Goal: Transaction & Acquisition: Purchase product/service

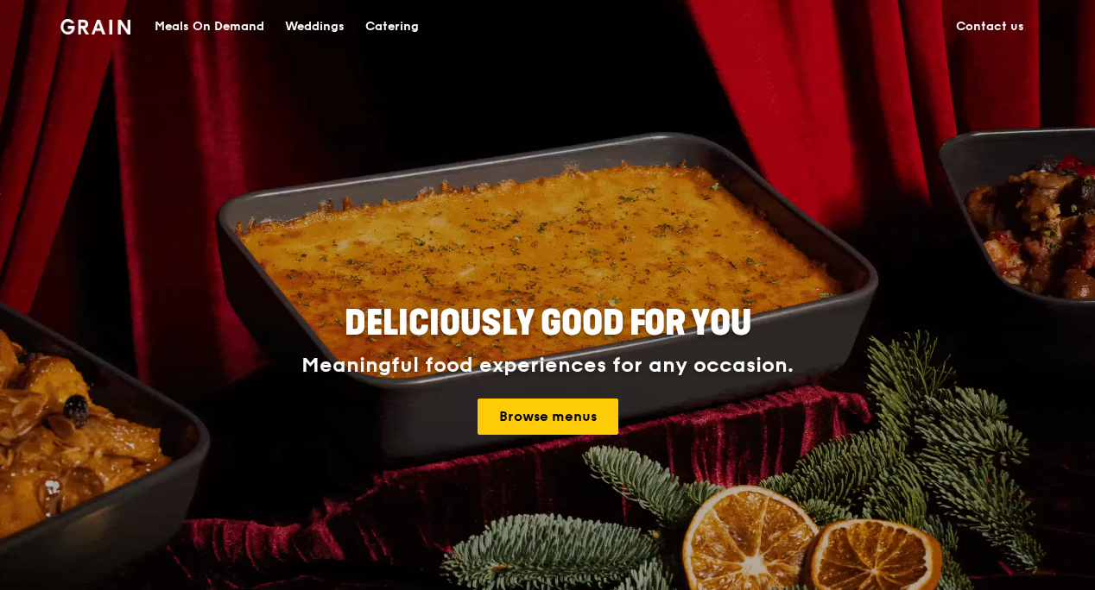
click at [231, 32] on div "Meals On Demand" at bounding box center [210, 27] width 110 height 52
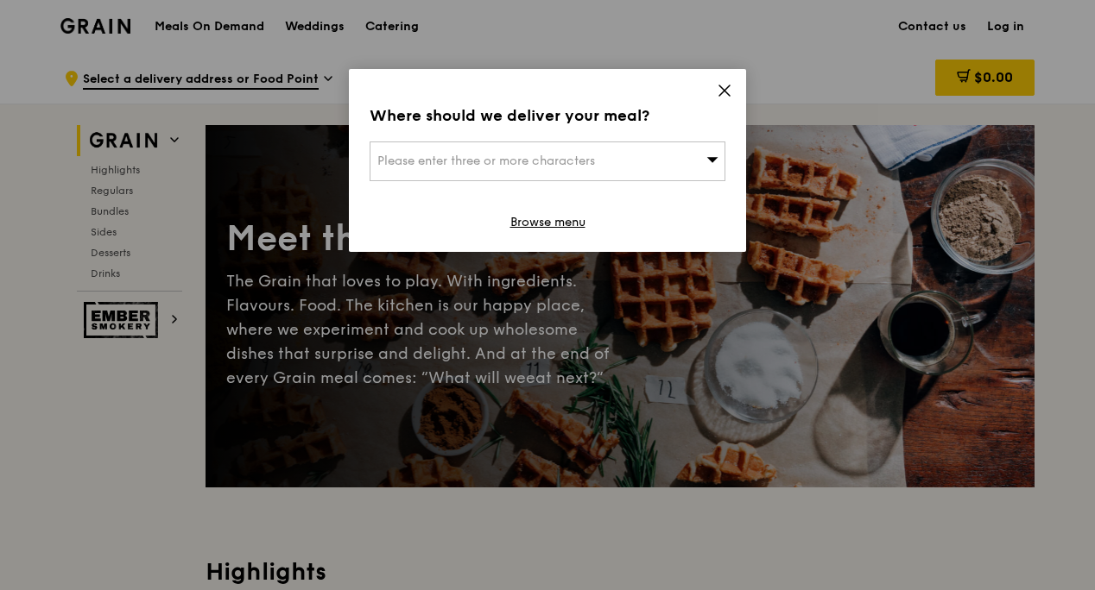
click at [667, 171] on div "Please enter three or more characters" at bounding box center [547, 162] width 356 height 40
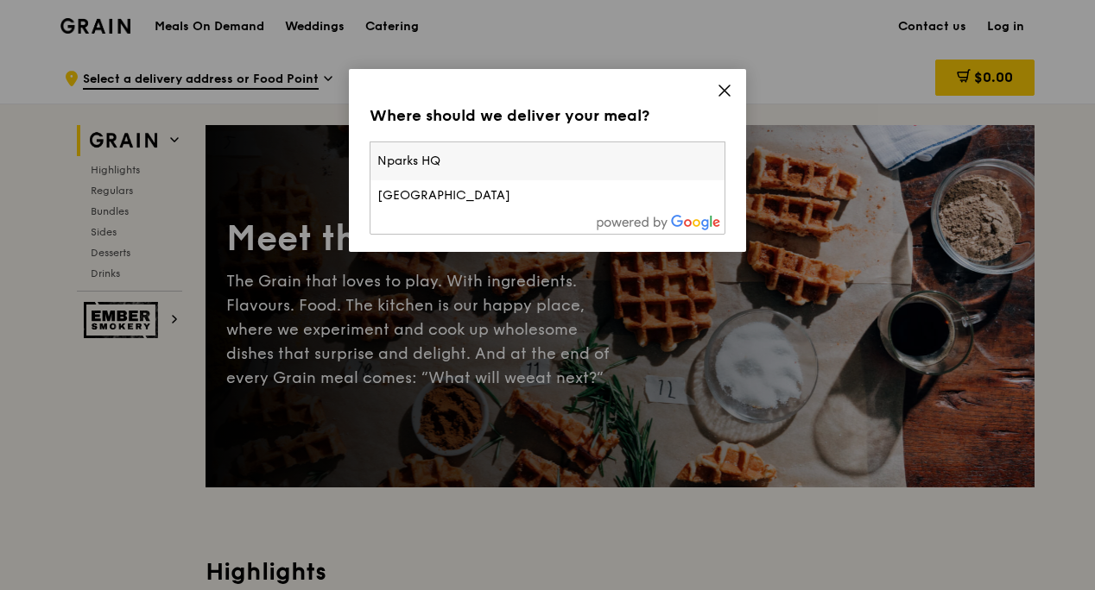
click at [495, 164] on input "Nparks HQ" at bounding box center [547, 161] width 354 height 38
click at [549, 155] on input "national parks board HQ" at bounding box center [547, 161] width 354 height 38
click at [539, 160] on input "national parks board HQ" at bounding box center [547, 161] width 354 height 38
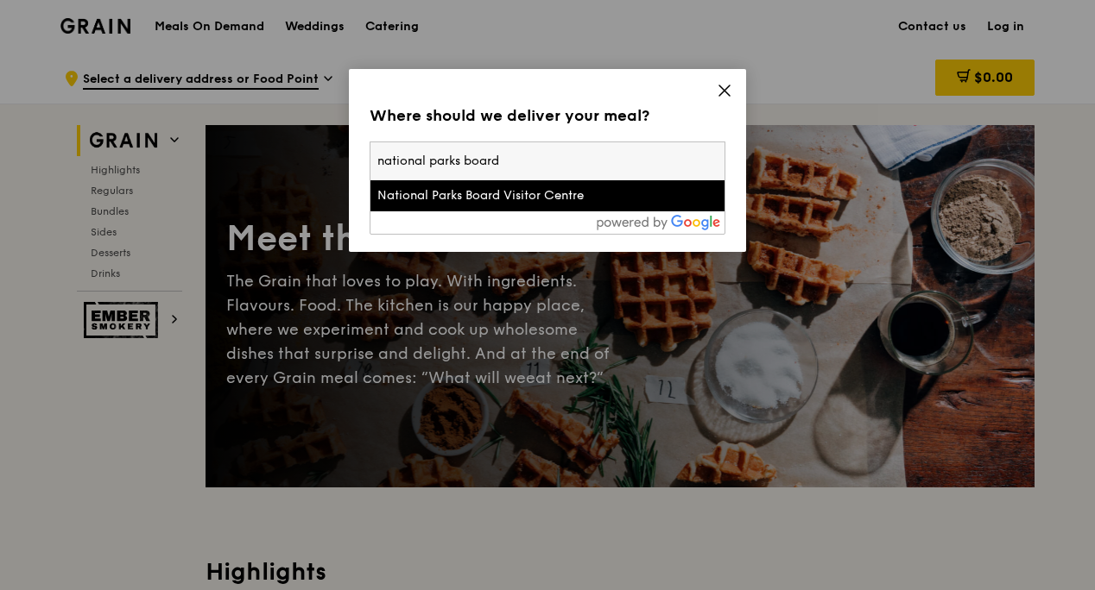
type input "national parks board"
click at [514, 192] on div "National Parks Board Visitor Centre" at bounding box center [505, 195] width 256 height 17
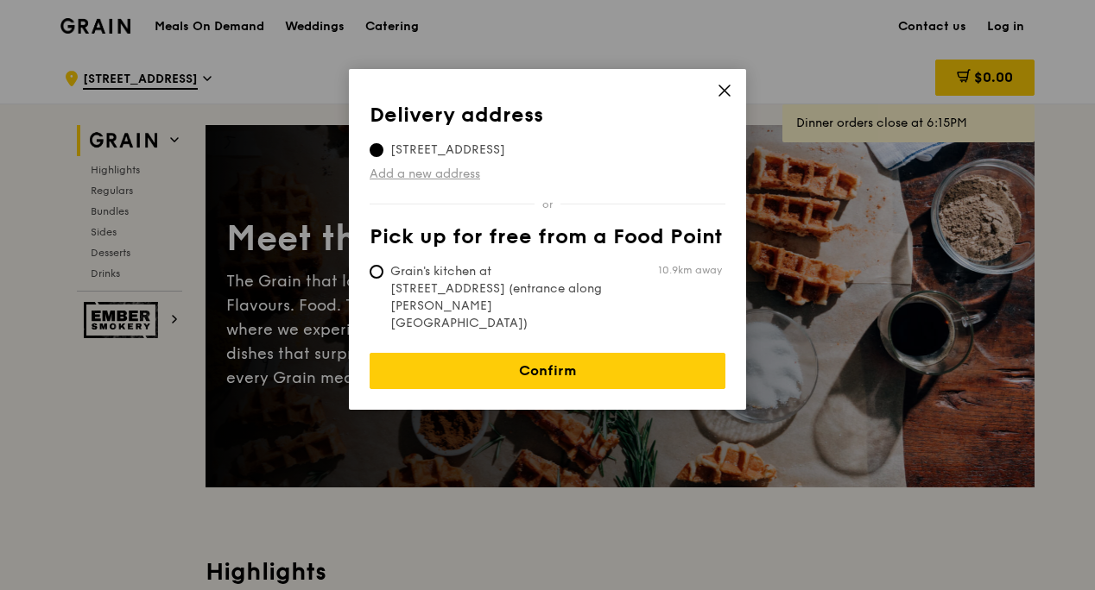
click at [440, 180] on link "Add a new address" at bounding box center [547, 174] width 356 height 17
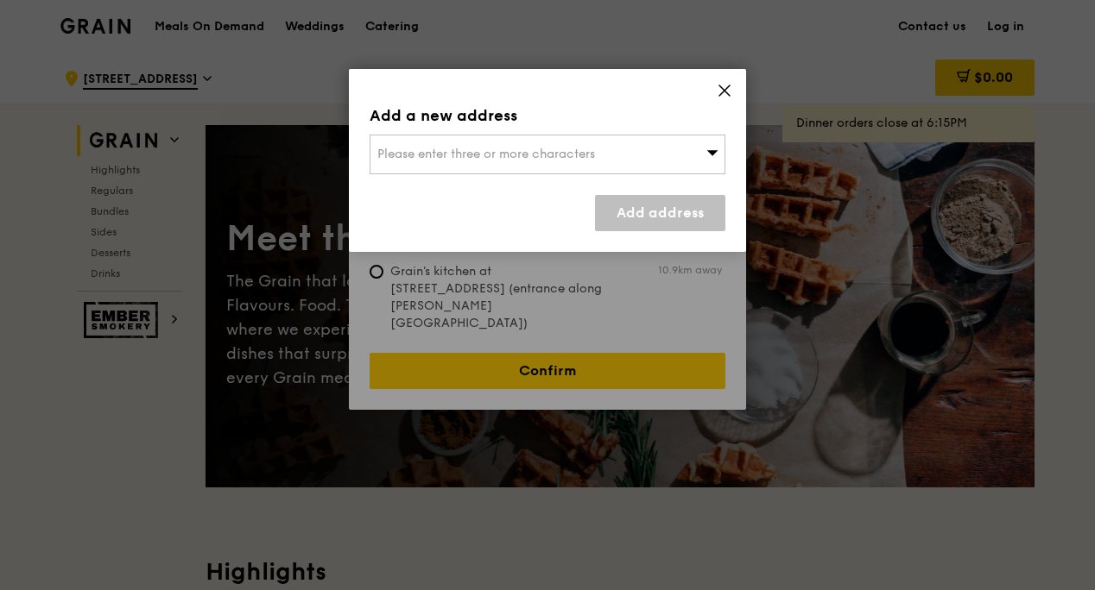
click at [478, 147] on span "Please enter three or more characters" at bounding box center [486, 154] width 218 height 15
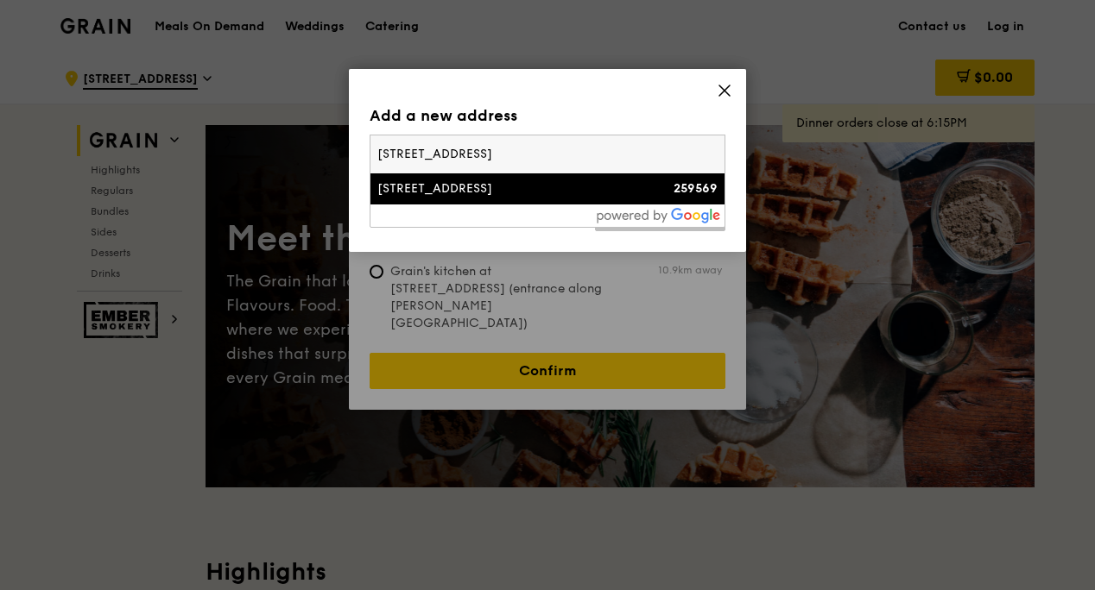
type input "[STREET_ADDRESS]"
click at [503, 181] on div "[STREET_ADDRESS]" at bounding box center [505, 188] width 256 height 17
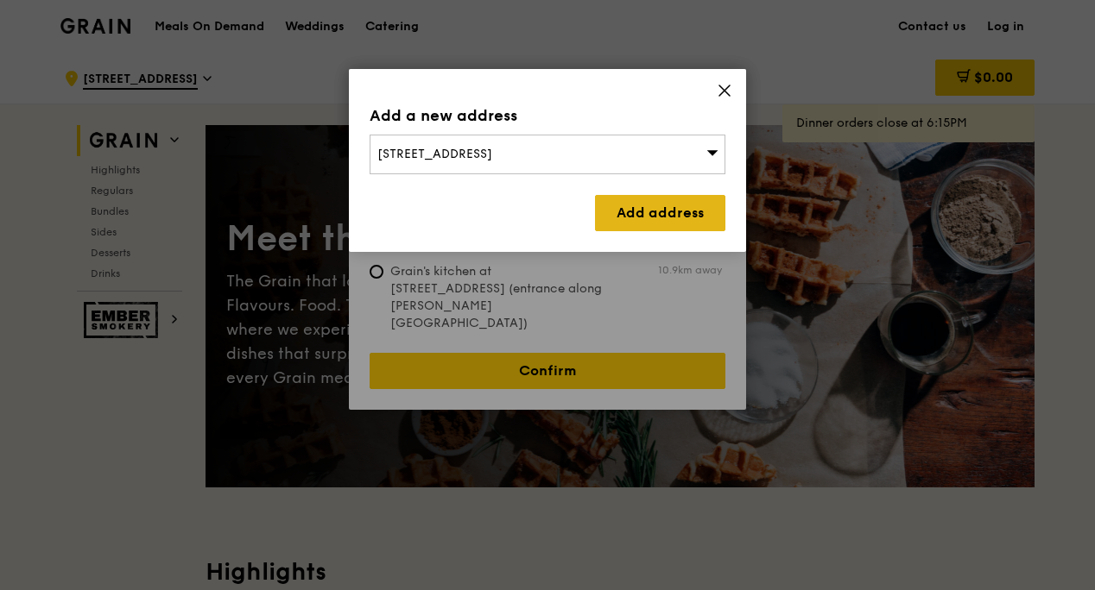
click at [639, 213] on link "Add address" at bounding box center [660, 213] width 130 height 36
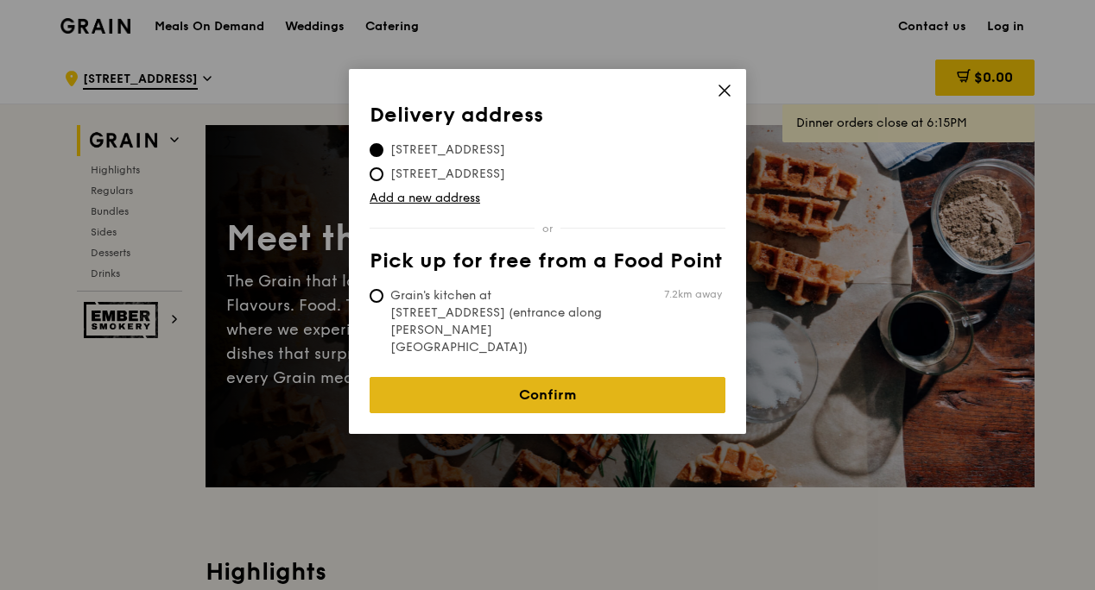
click at [544, 377] on link "Confirm" at bounding box center [547, 395] width 356 height 36
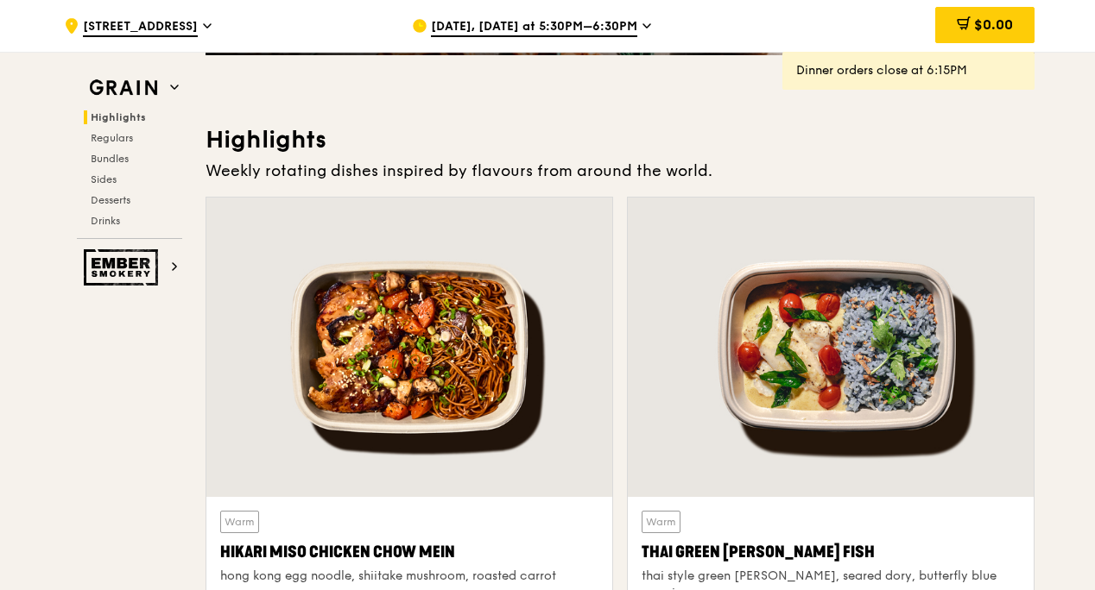
scroll to position [394, 0]
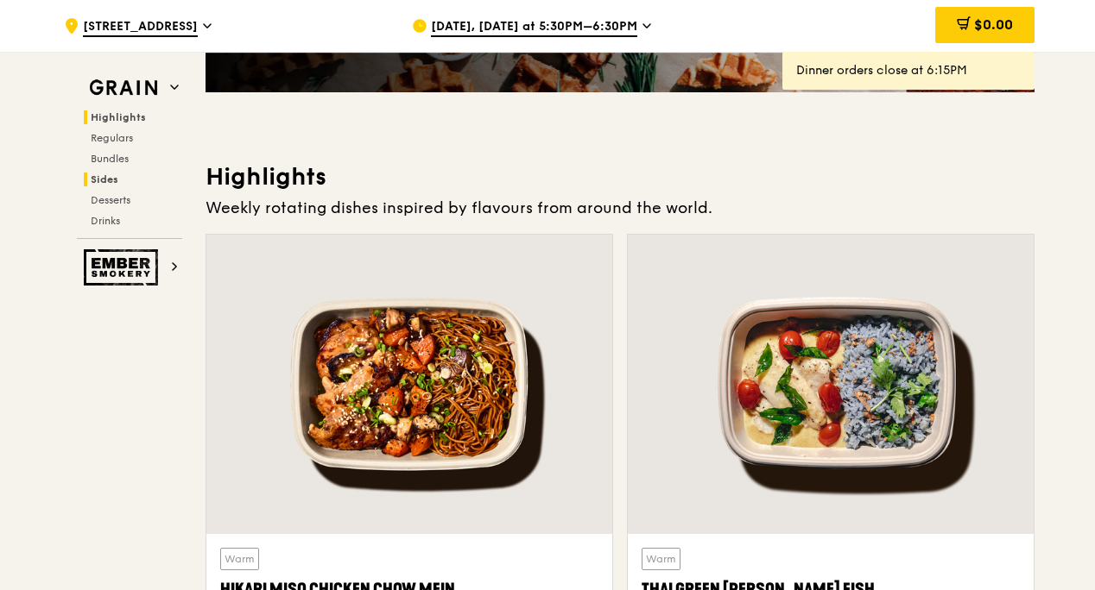
click at [112, 180] on span "Sides" at bounding box center [105, 180] width 28 height 12
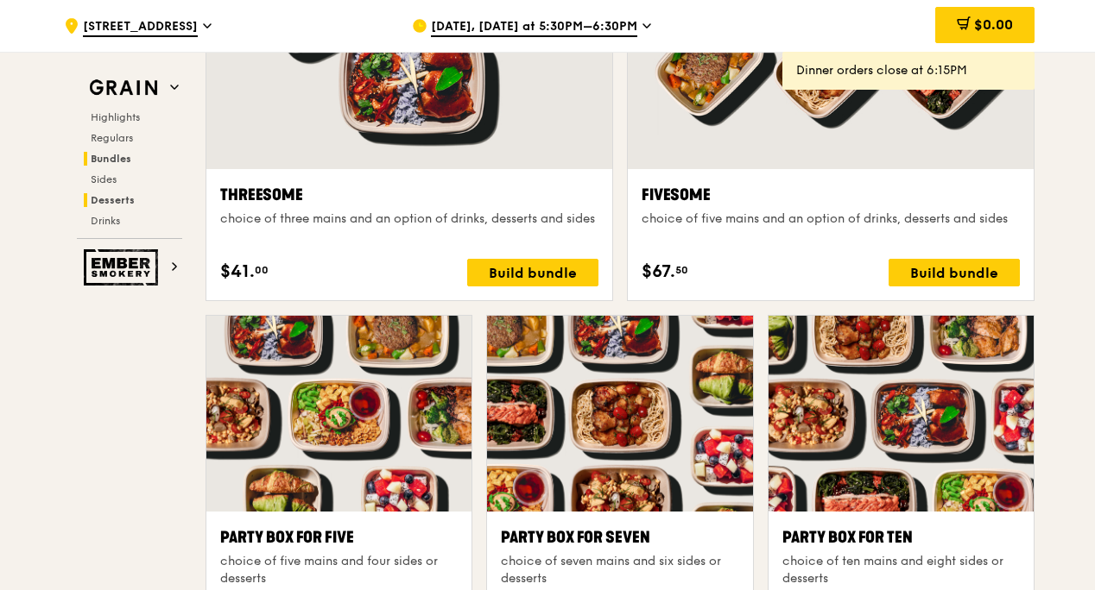
scroll to position [3822, 0]
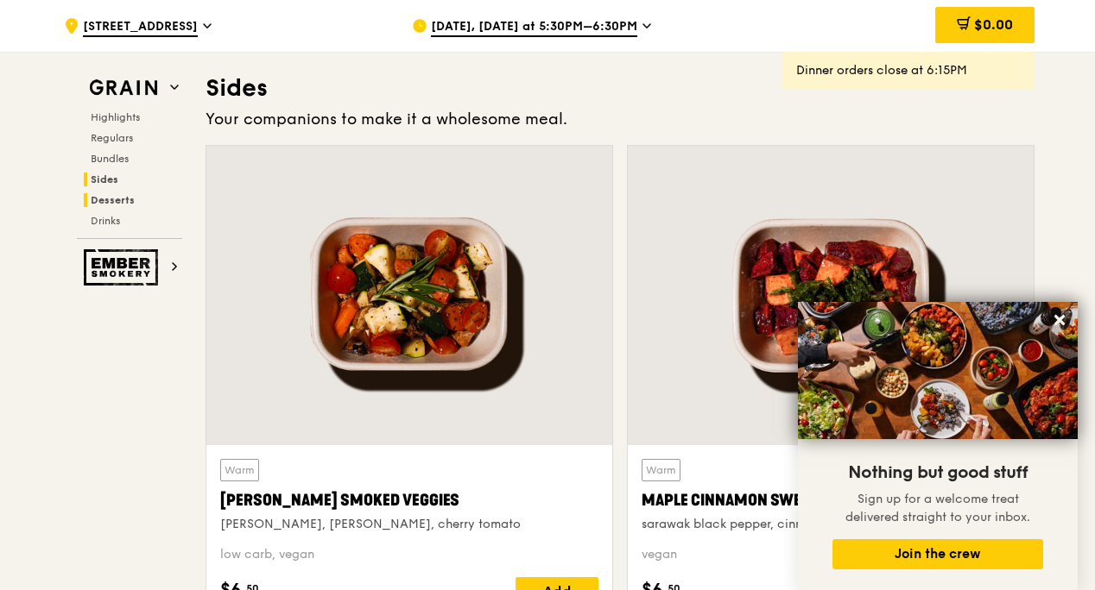
click at [108, 204] on span "Desserts" at bounding box center [113, 200] width 44 height 12
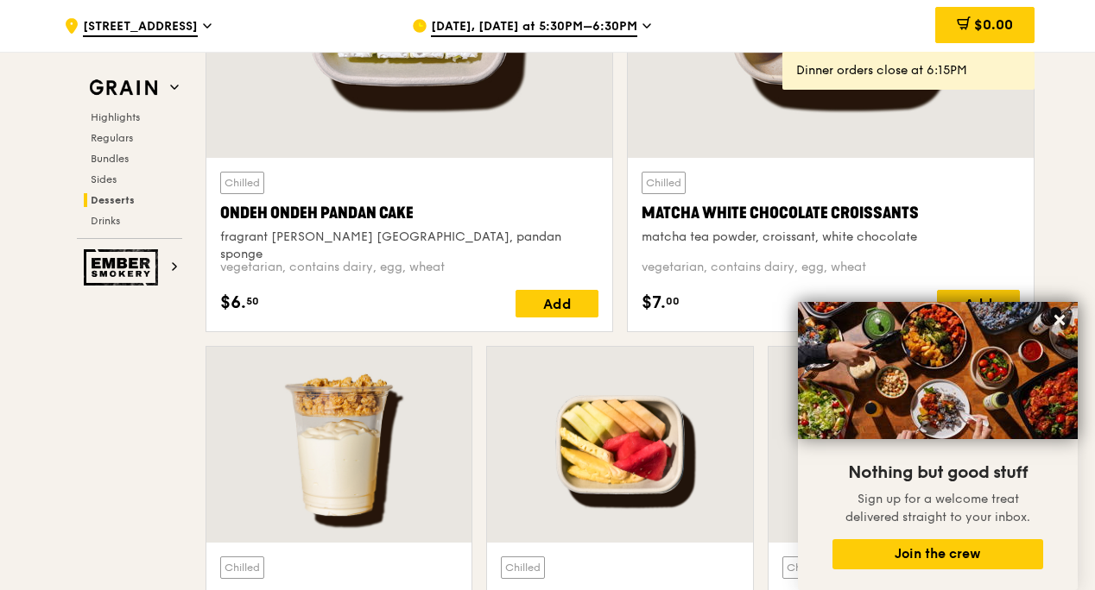
scroll to position [5204, 0]
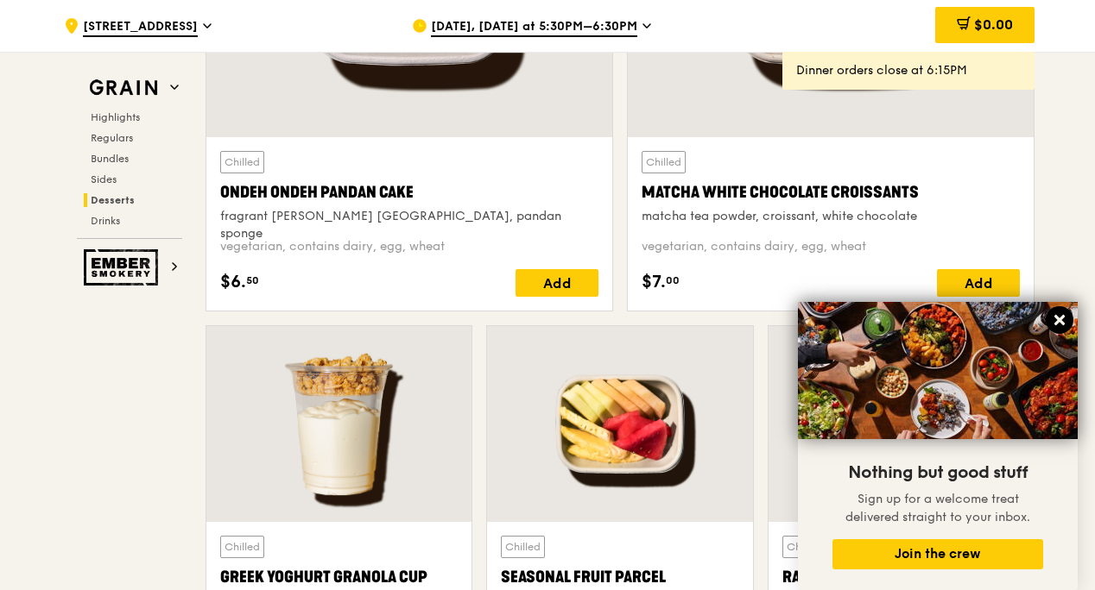
click at [1057, 321] on icon at bounding box center [1059, 320] width 10 height 10
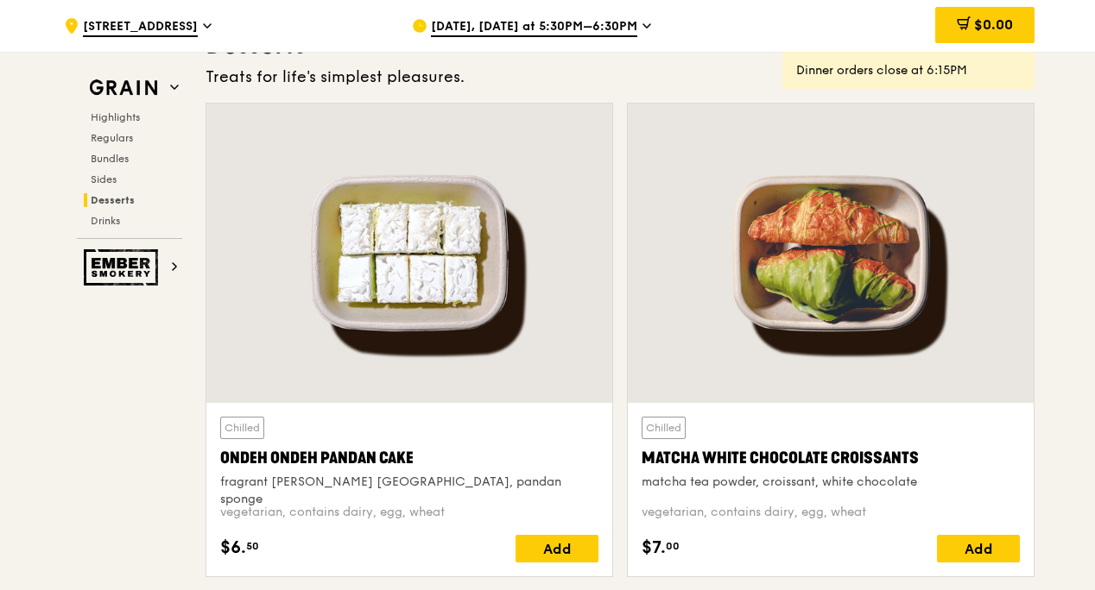
scroll to position [4939, 0]
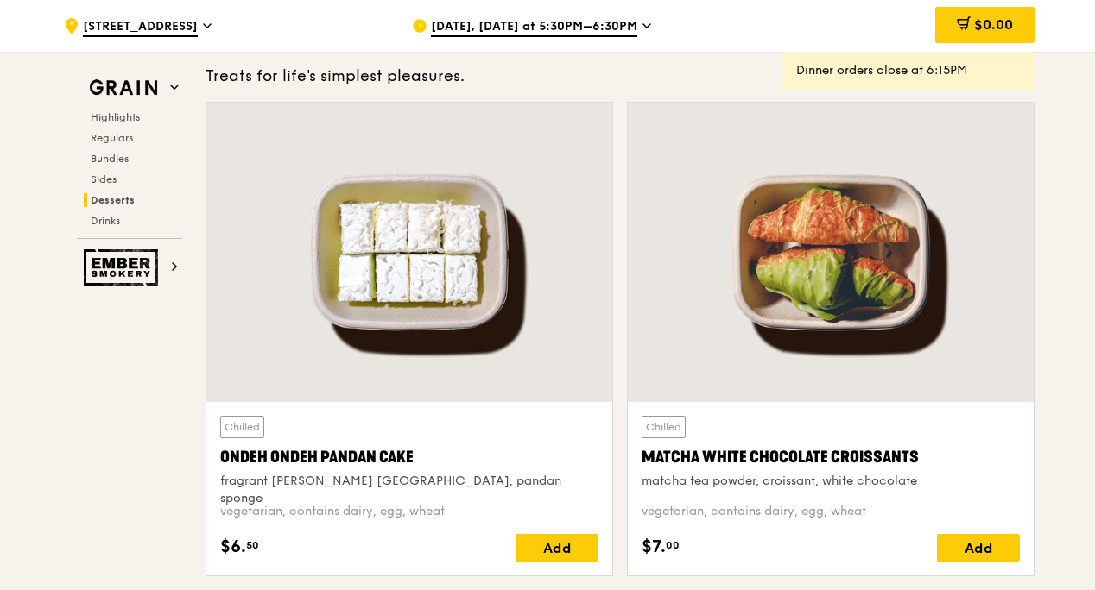
click at [642, 22] on icon at bounding box center [646, 26] width 9 height 16
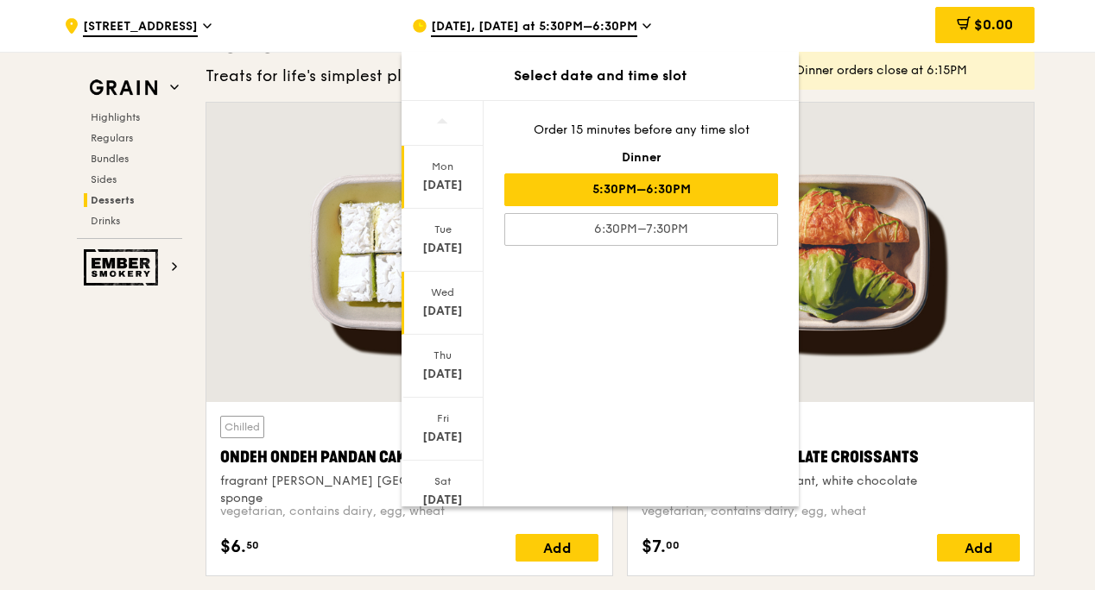
click at [457, 313] on div "[DATE]" at bounding box center [442, 311] width 77 height 17
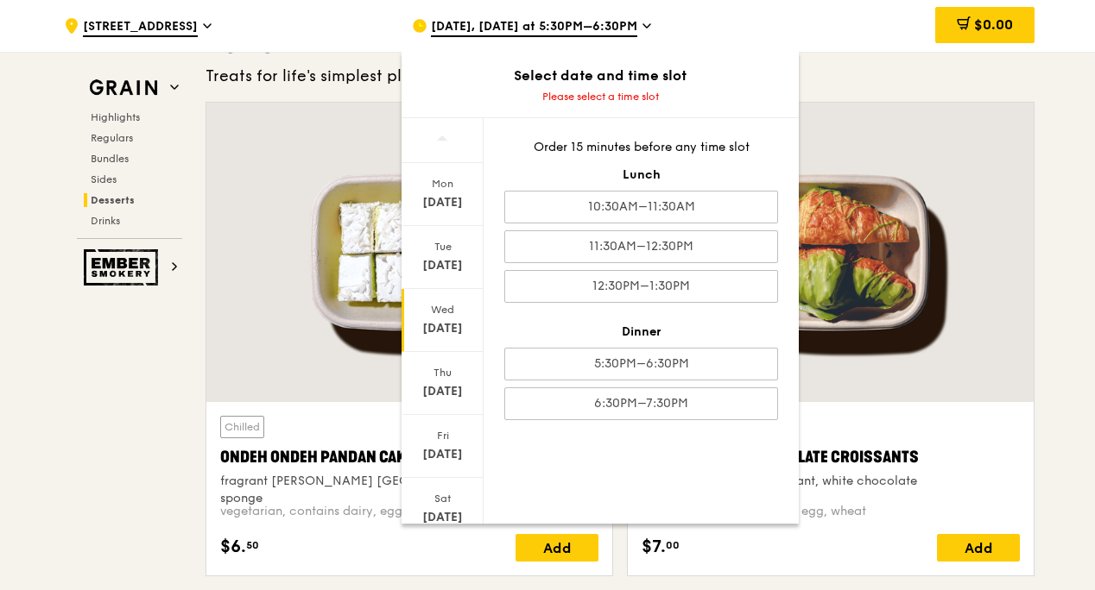
click at [432, 323] on div "[DATE]" at bounding box center [442, 328] width 77 height 17
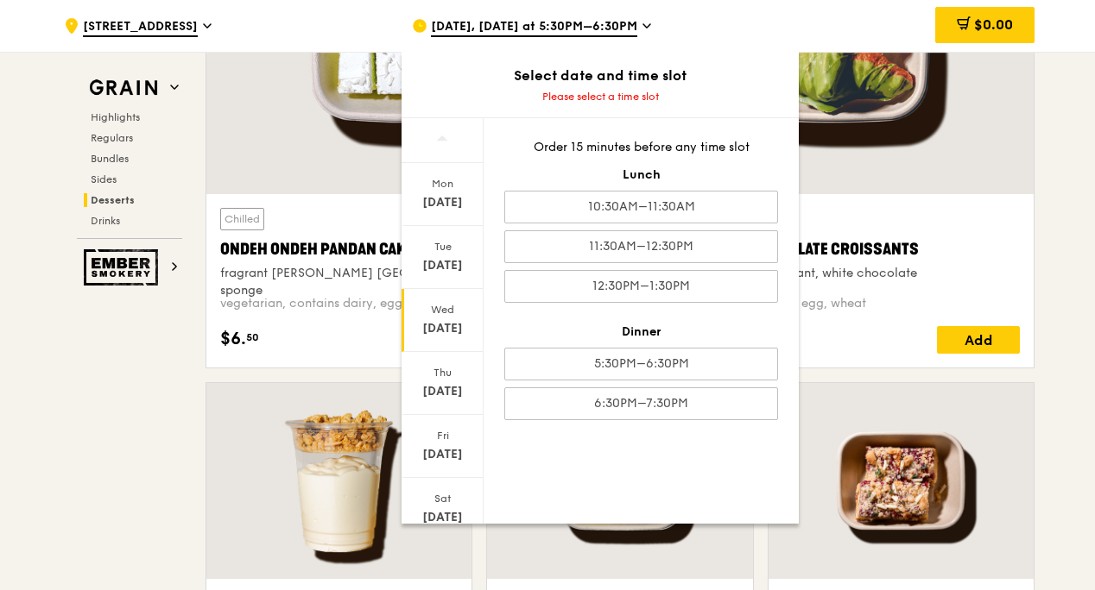
scroll to position [5150, 0]
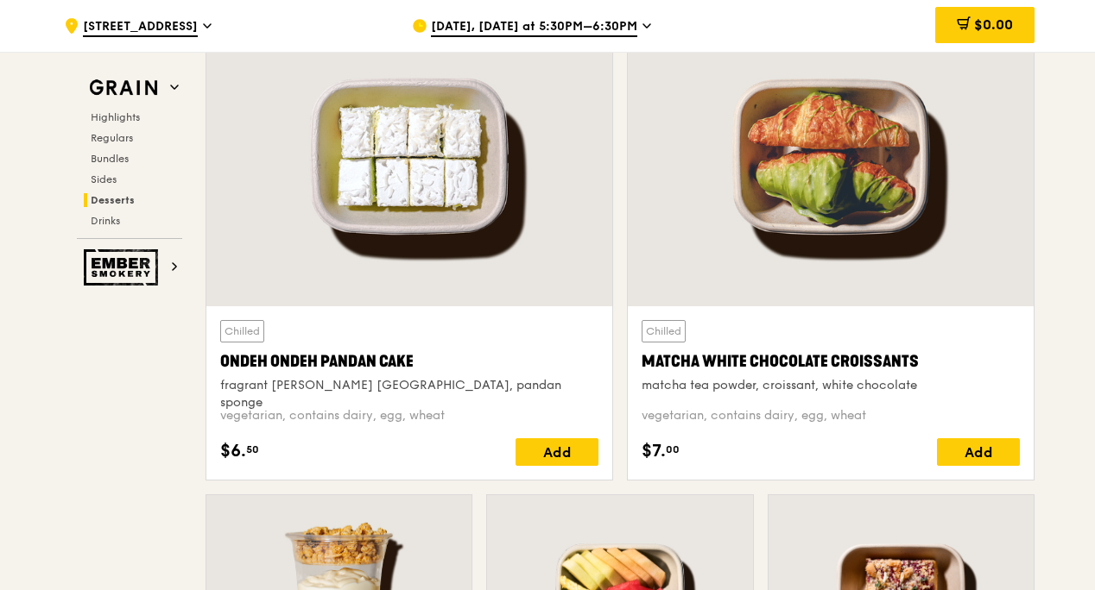
scroll to position [5029, 0]
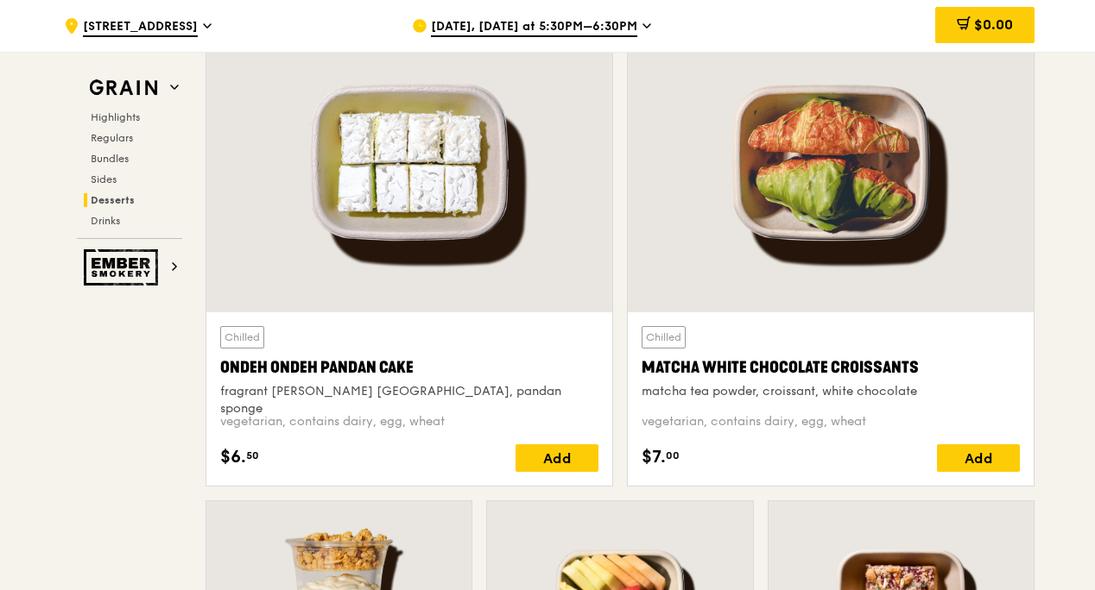
click at [203, 33] on icon at bounding box center [207, 26] width 9 height 16
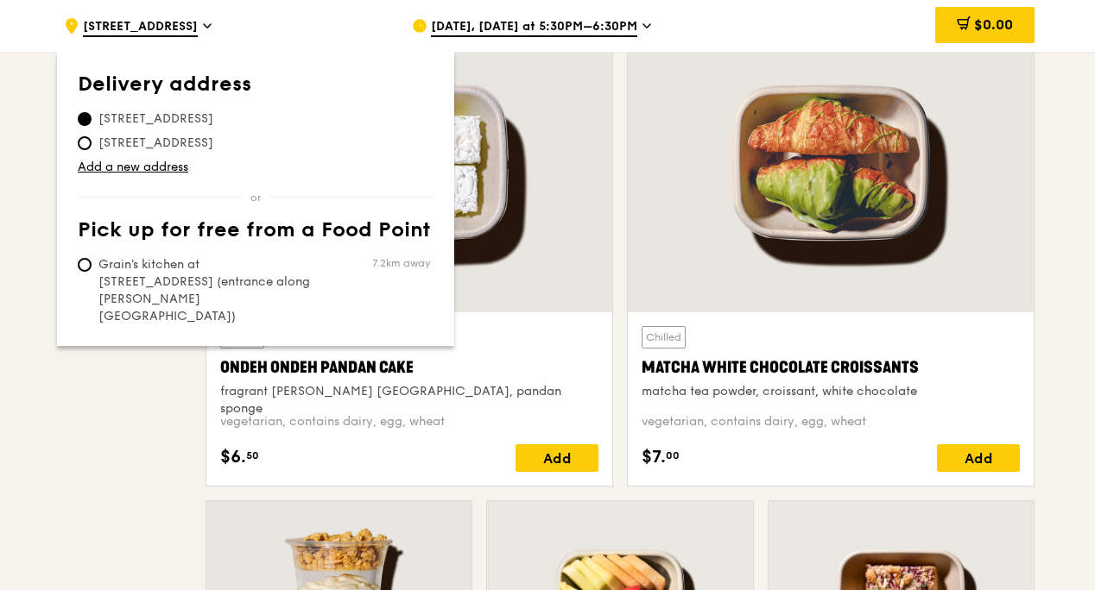
click at [95, 268] on span "Grain's kitchen at [STREET_ADDRESS] (entrance along [PERSON_NAME][GEOGRAPHIC_DA…" at bounding box center [206, 290] width 257 height 69
click at [92, 268] on input "Grain's kitchen at [STREET_ADDRESS] (entrance along [PERSON_NAME][GEOGRAPHIC_DA…" at bounding box center [85, 265] width 14 height 14
radio input "true"
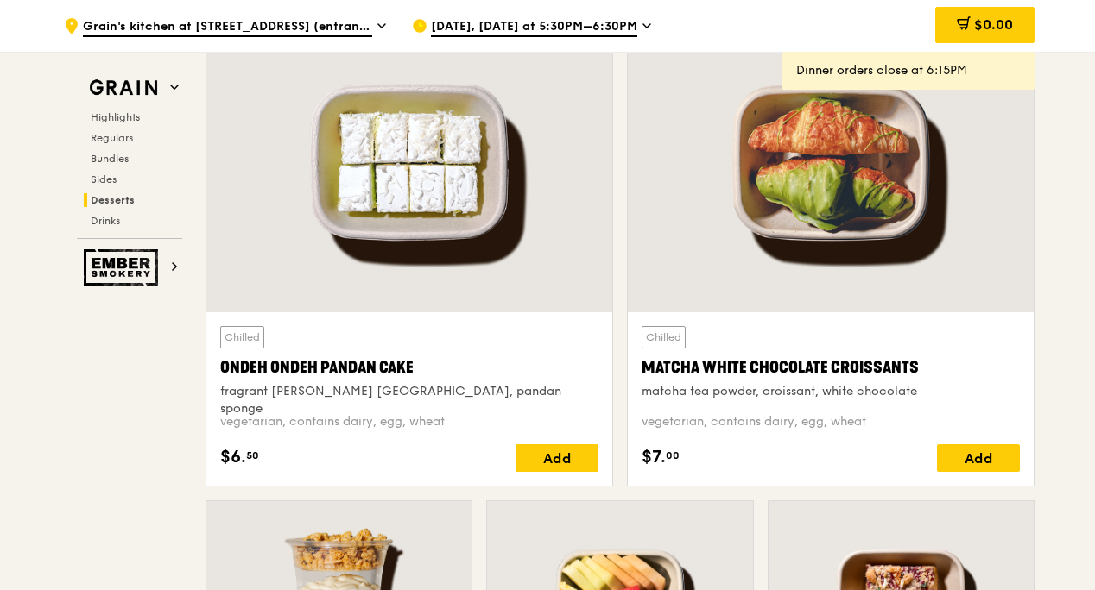
click at [363, 22] on span "Grain's kitchen at [STREET_ADDRESS] (entrance along [PERSON_NAME][GEOGRAPHIC_DA…" at bounding box center [227, 27] width 289 height 19
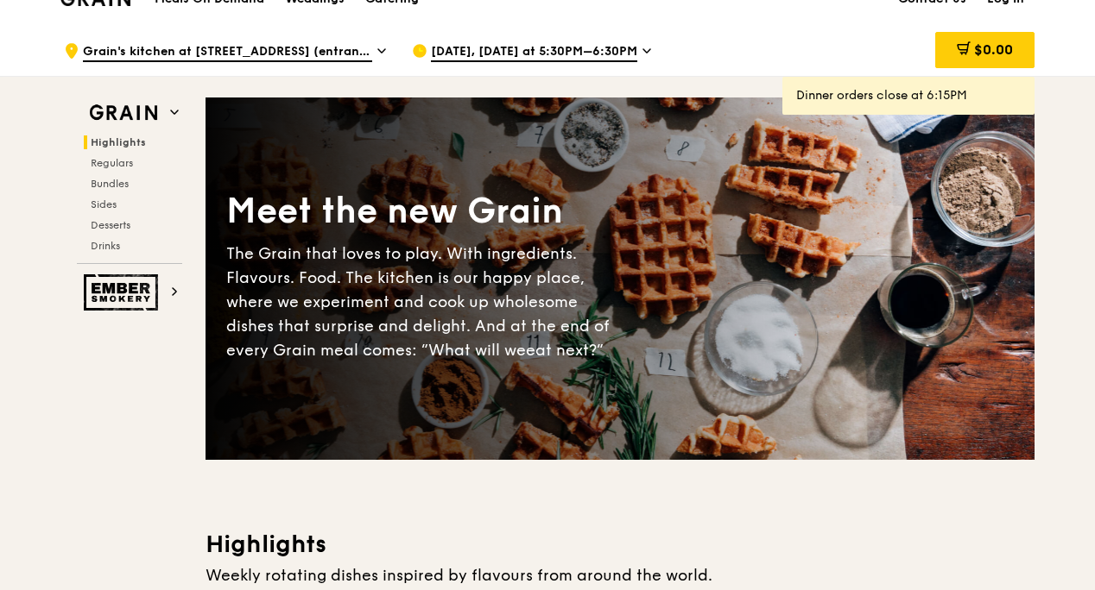
scroll to position [42, 0]
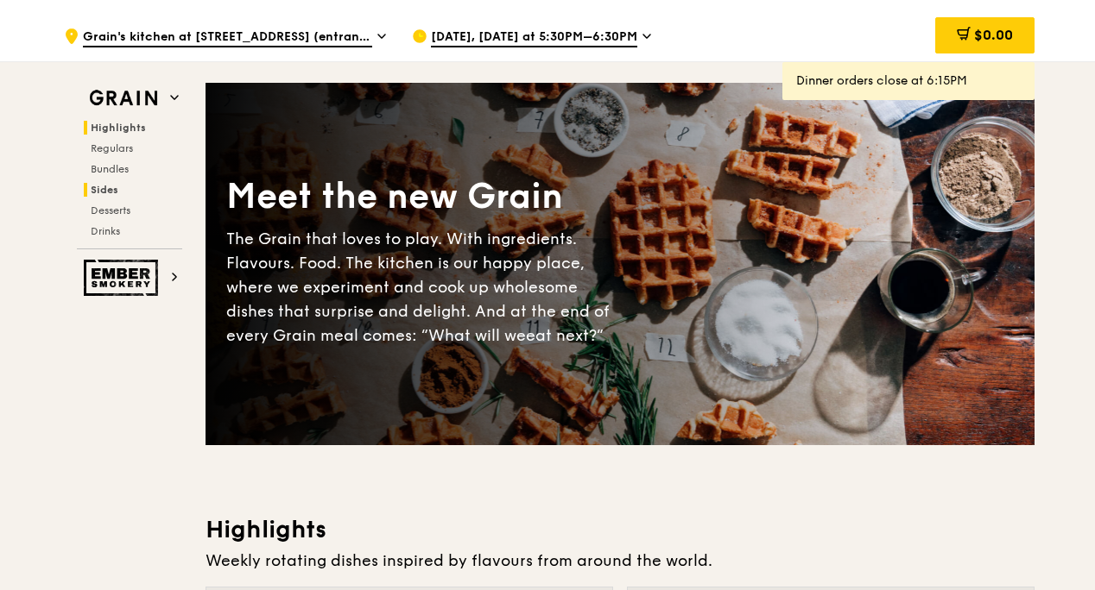
click at [123, 190] on h2 "Sides" at bounding box center [133, 190] width 98 height 14
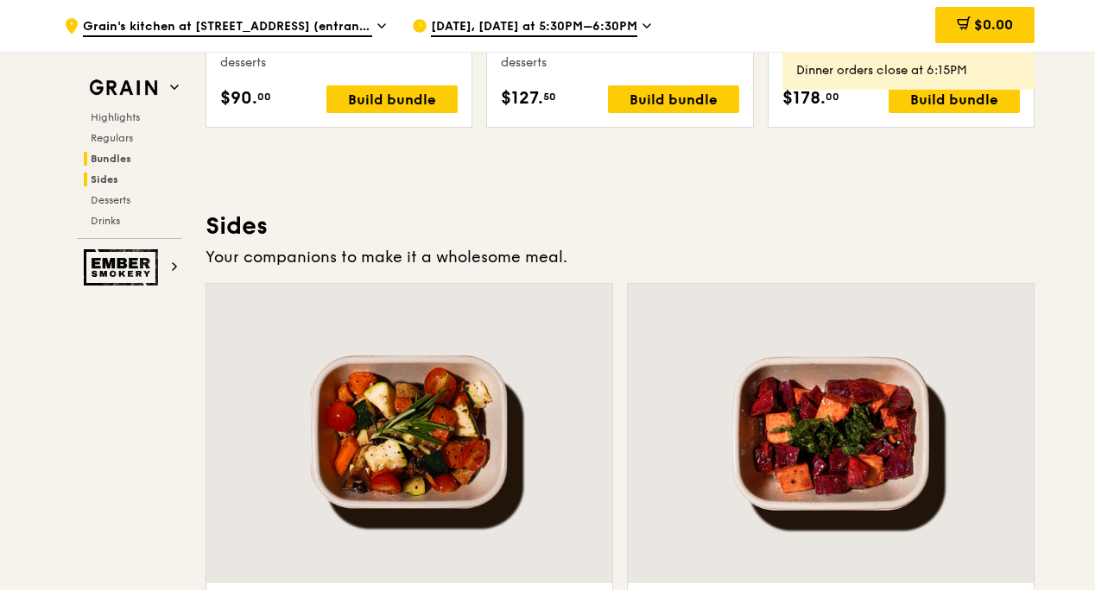
scroll to position [3822, 0]
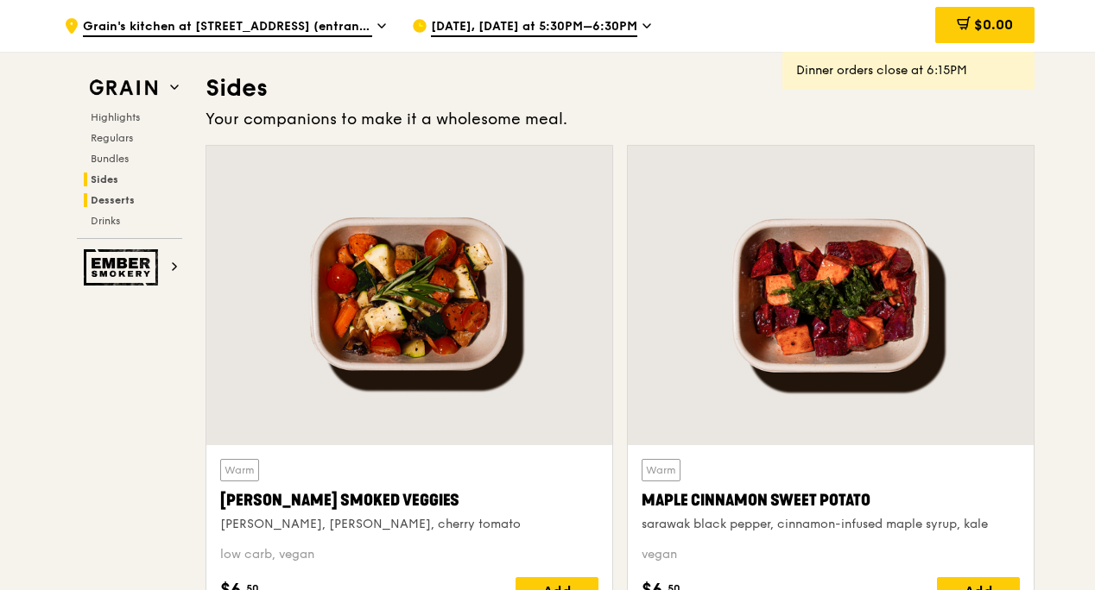
click at [123, 194] on span "Desserts" at bounding box center [113, 200] width 44 height 12
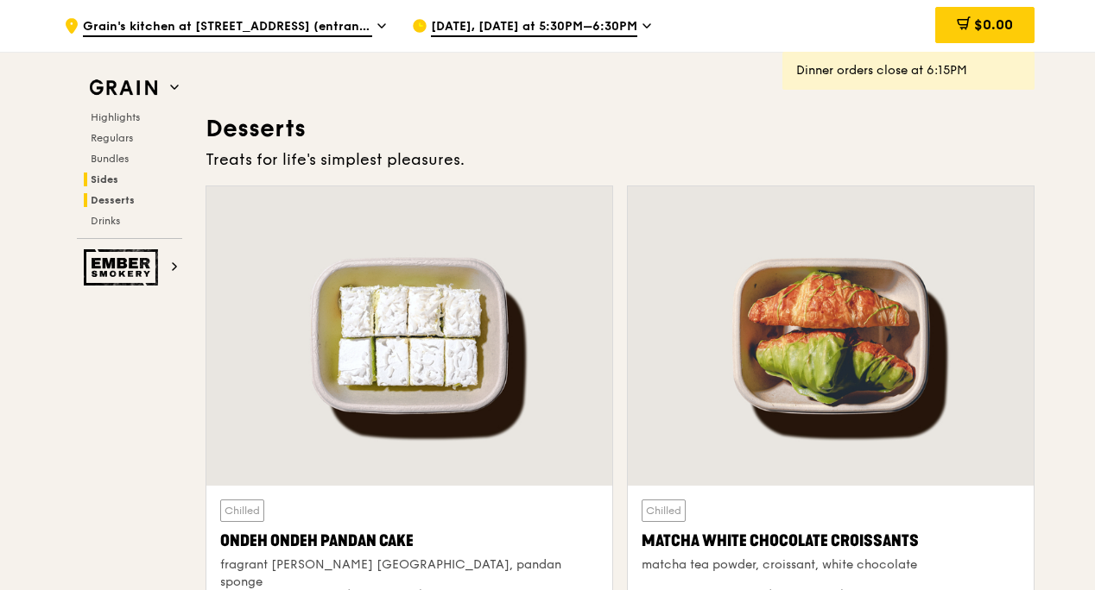
scroll to position [4894, 0]
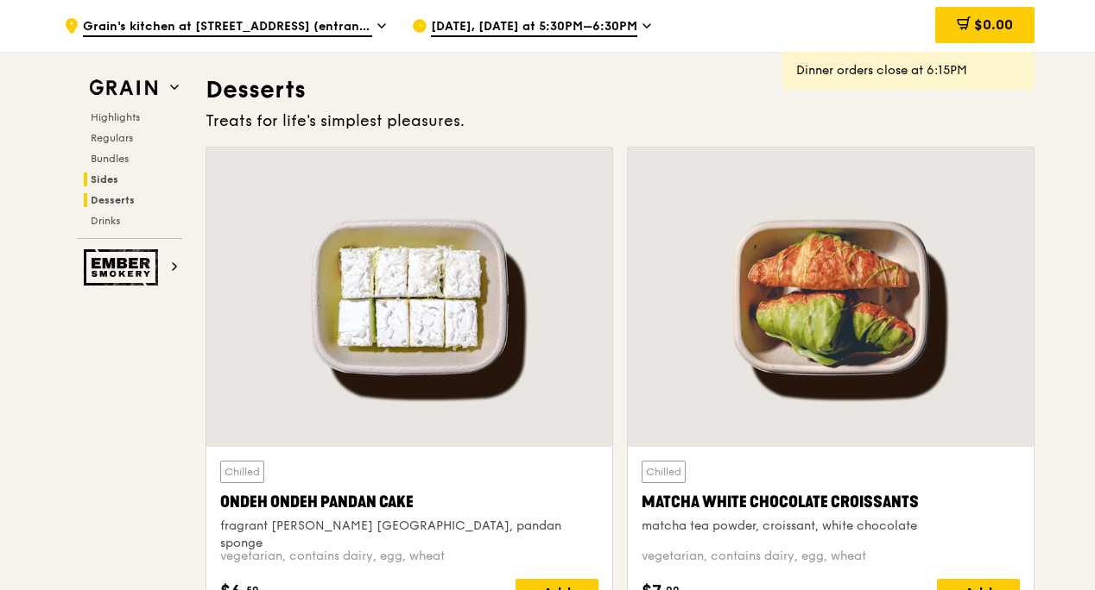
drag, startPoint x: 123, startPoint y: 194, endPoint x: 108, endPoint y: 200, distance: 15.9
click at [108, 200] on span "Desserts" at bounding box center [113, 200] width 44 height 12
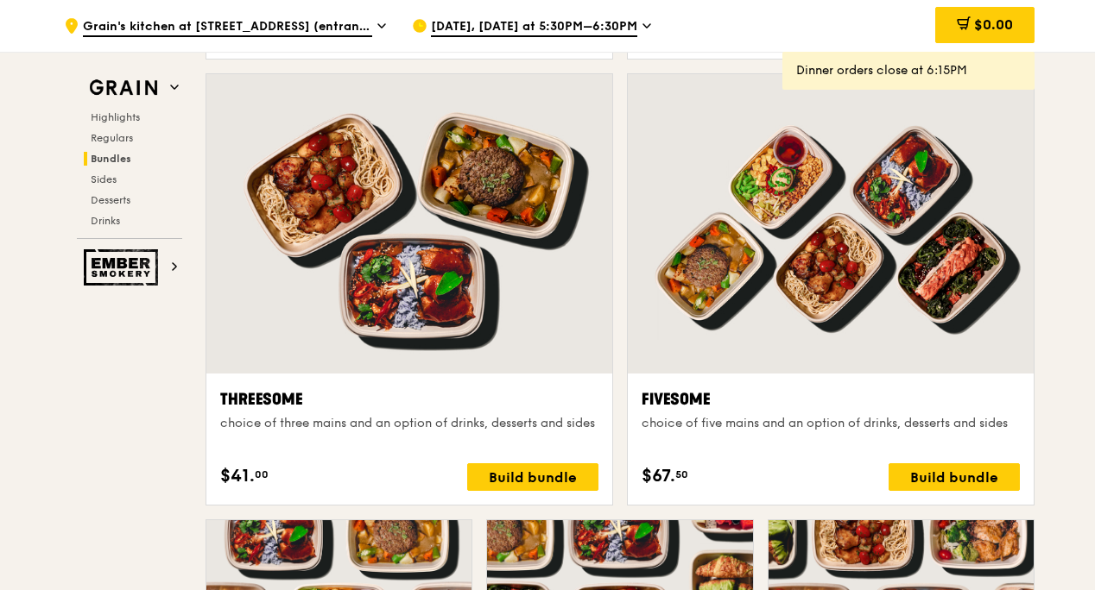
scroll to position [2963, 0]
